Goal: Task Accomplishment & Management: Use online tool/utility

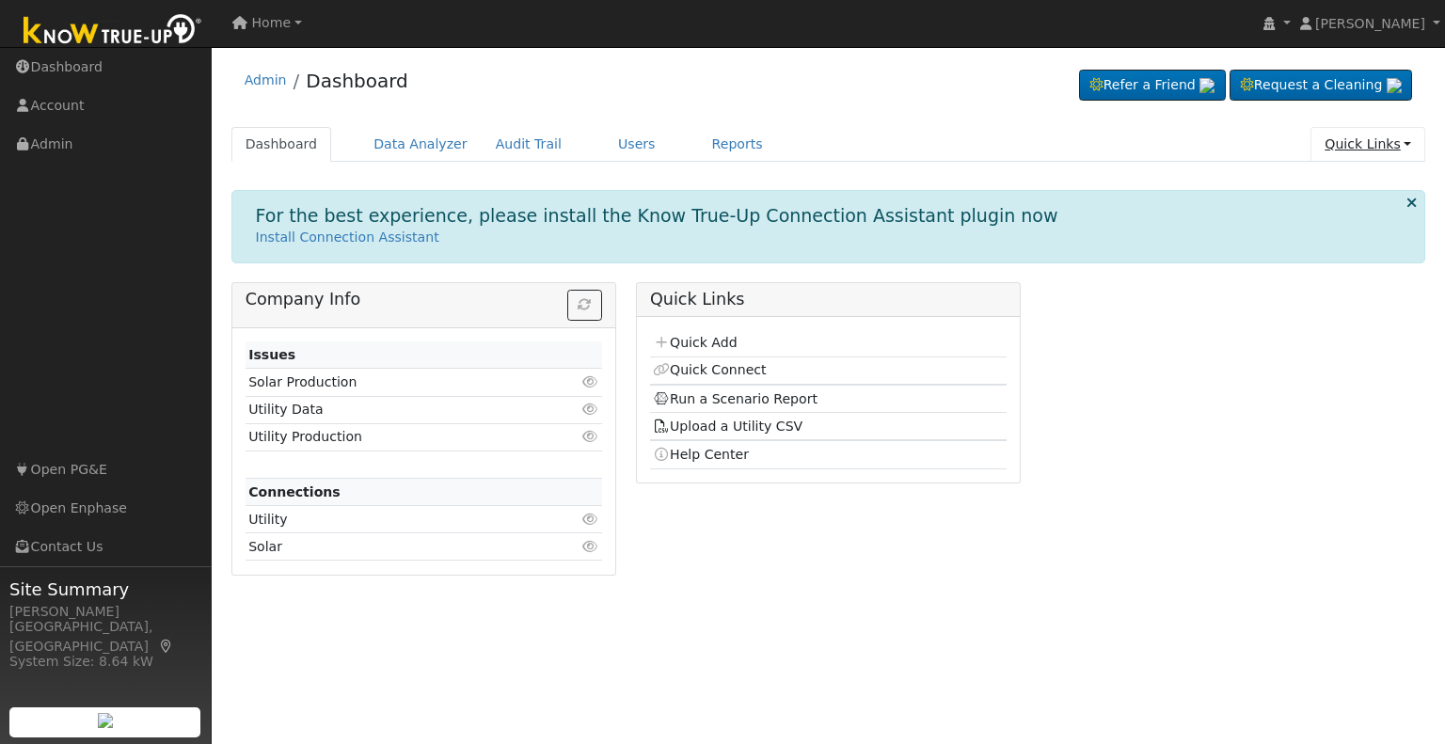
click at [1360, 150] on link "Quick Links" at bounding box center [1368, 144] width 115 height 35
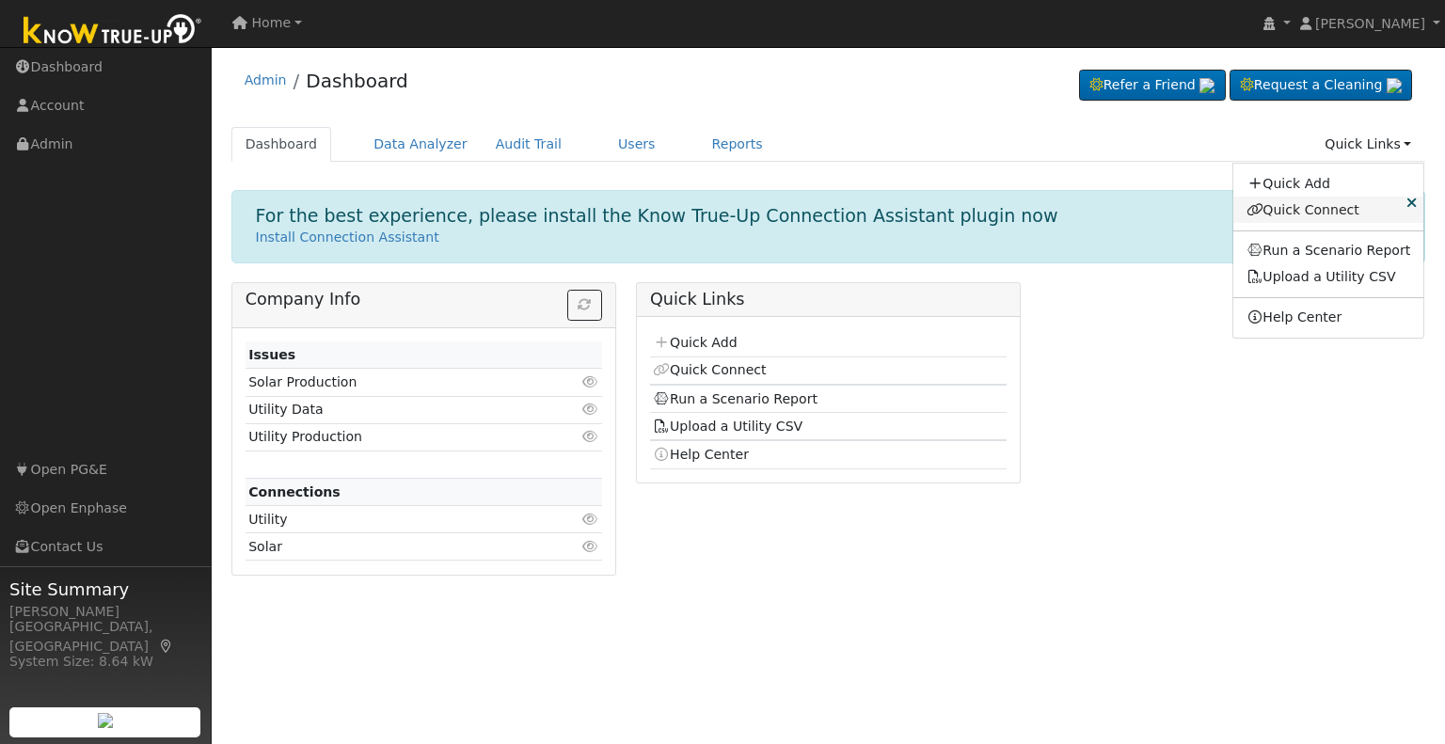
click at [1300, 206] on link "Quick Connect" at bounding box center [1329, 210] width 191 height 26
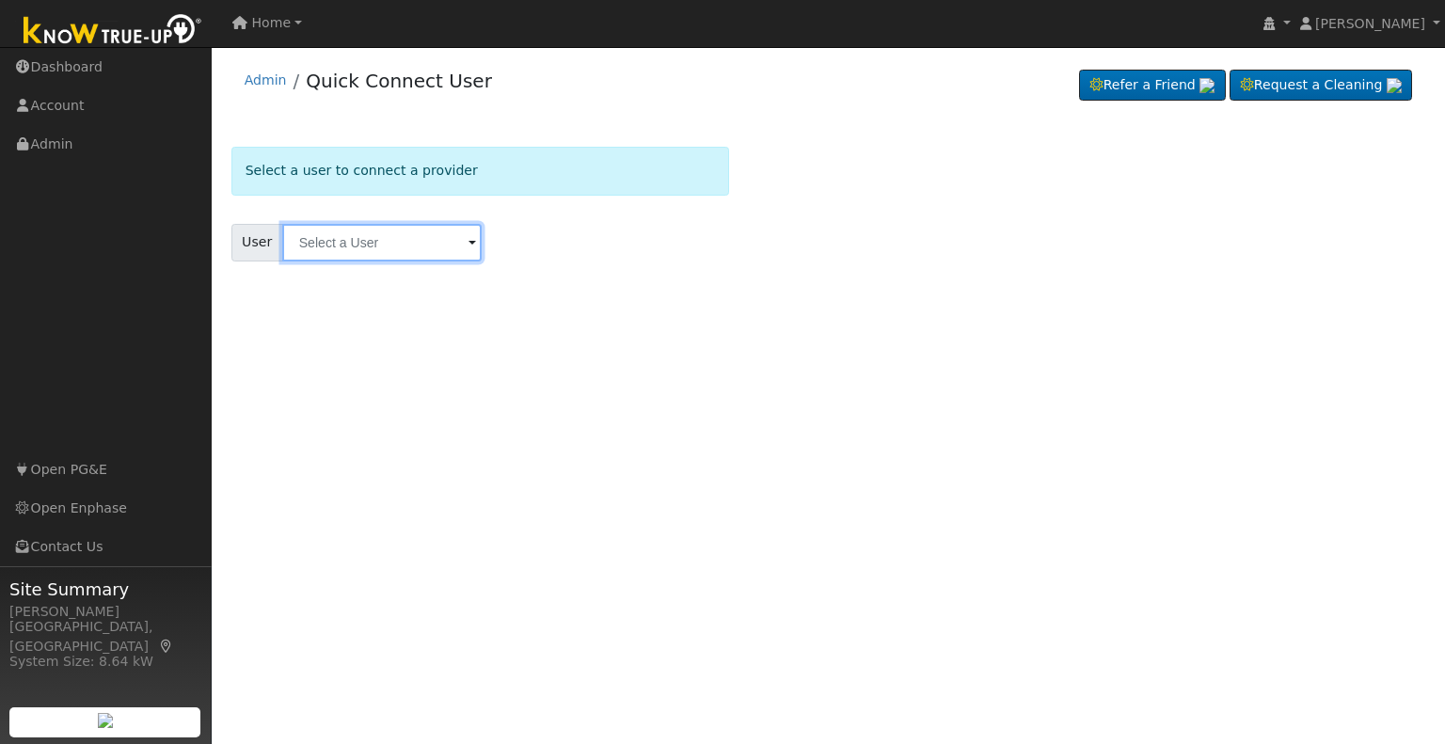
click at [392, 237] on input "text" at bounding box center [381, 243] width 199 height 38
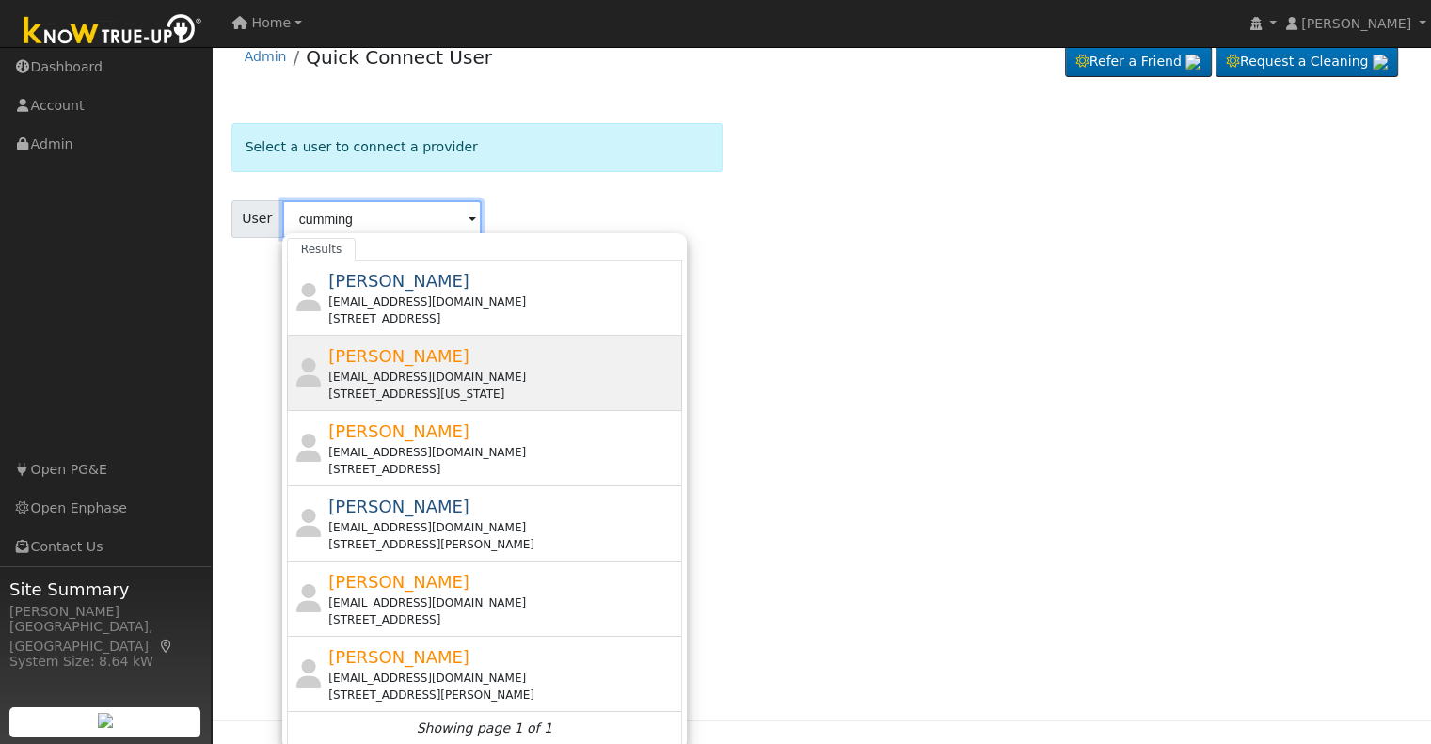
scroll to position [26, 0]
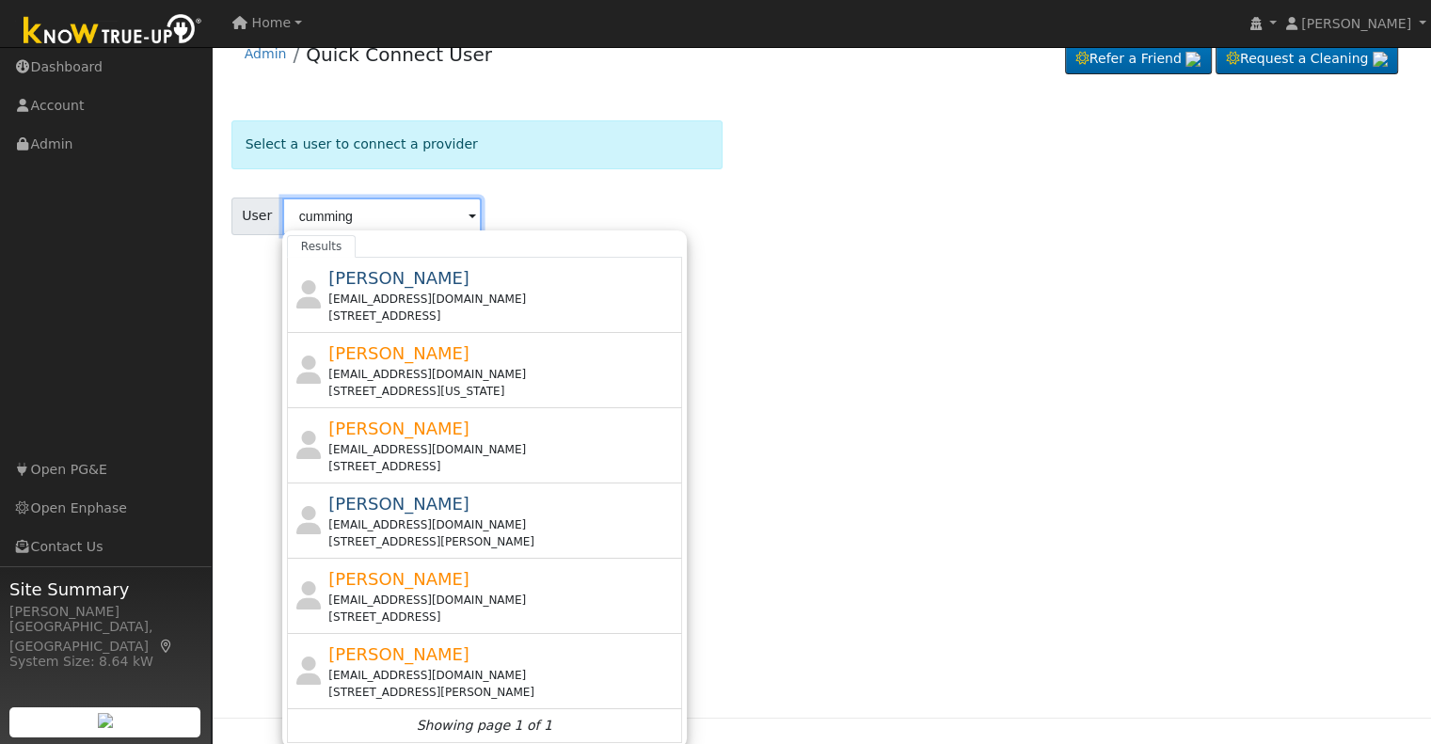
click at [373, 205] on input "cumming" at bounding box center [381, 217] width 199 height 38
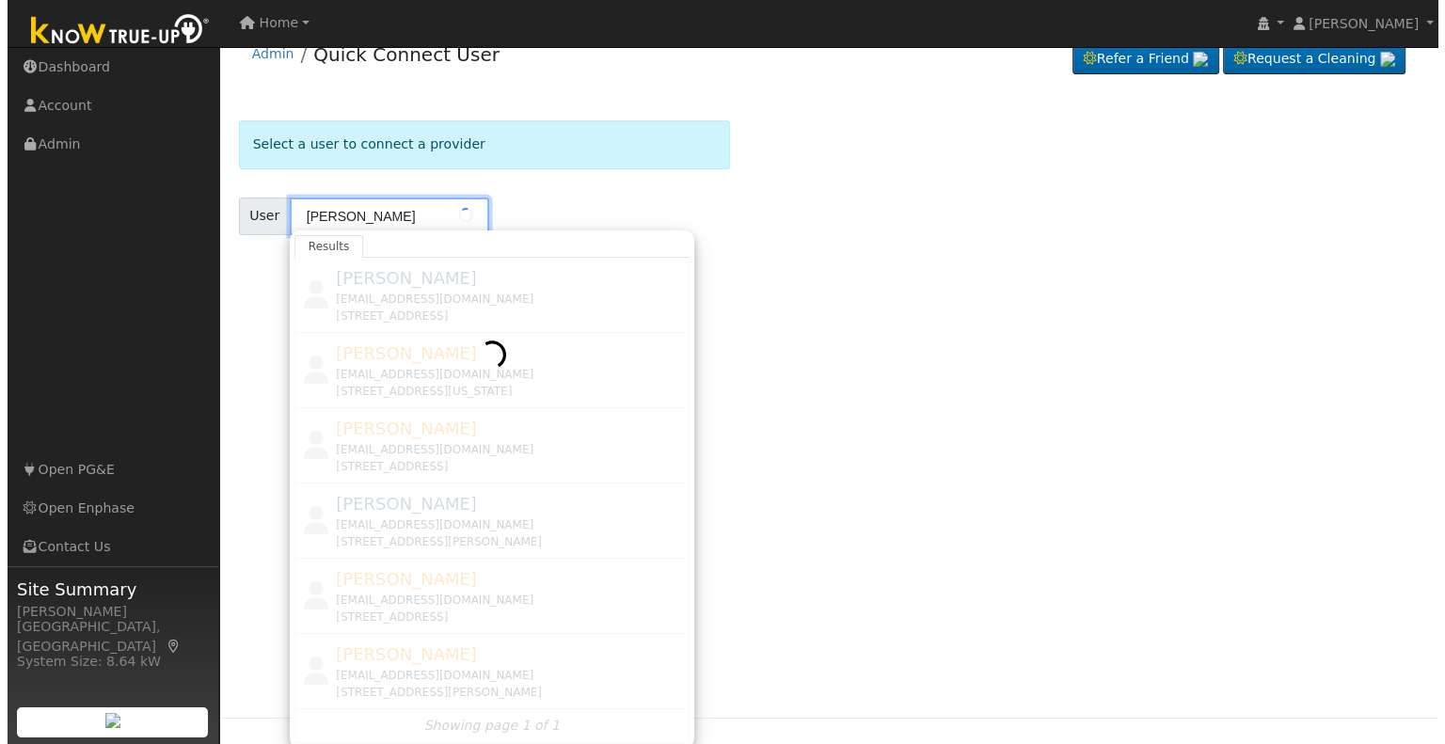
scroll to position [0, 0]
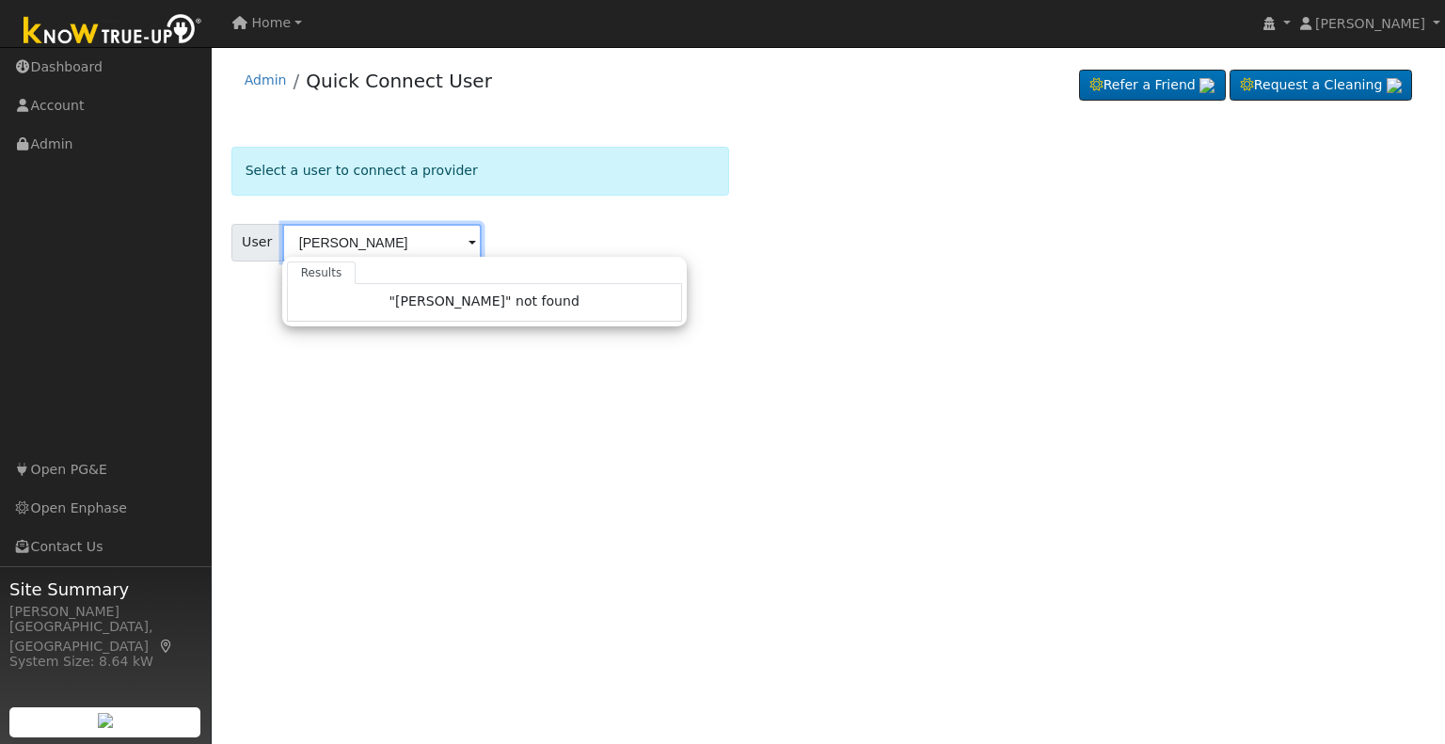
type input "[PERSON_NAME]"
click at [491, 216] on form "Select a user to connect a provider User [PERSON_NAME] Results "[PERSON_NAME]" …" at bounding box center [480, 227] width 498 height 161
